Goal: Task Accomplishment & Management: Manage account settings

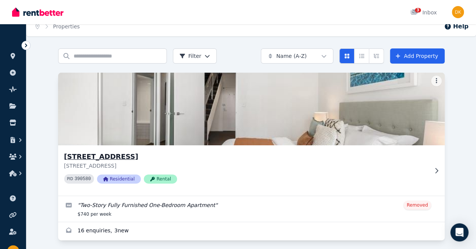
scroll to position [12, 0]
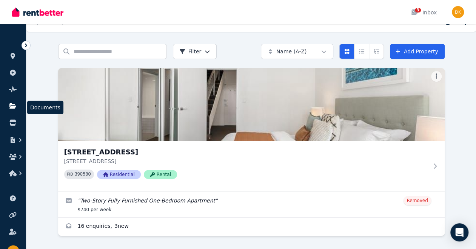
click at [14, 105] on icon at bounding box center [12, 105] width 7 height 5
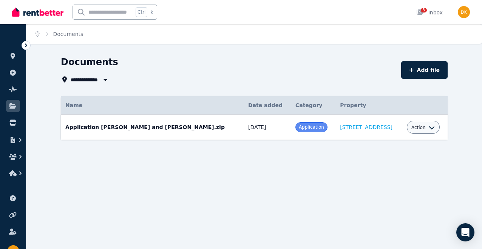
click at [417, 127] on span "Action" at bounding box center [418, 127] width 14 height 6
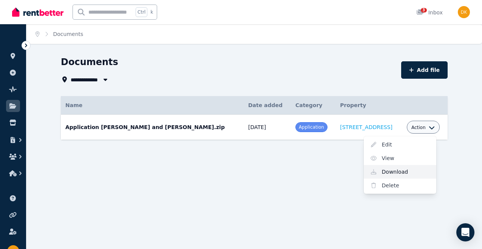
click at [396, 170] on link "Download" at bounding box center [400, 172] width 73 height 14
